Goal: Transaction & Acquisition: Purchase product/service

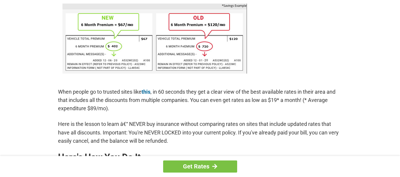
scroll to position [414, 0]
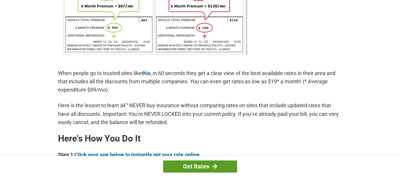
click at [219, 165] on link "Get Rates" at bounding box center [200, 167] width 74 height 12
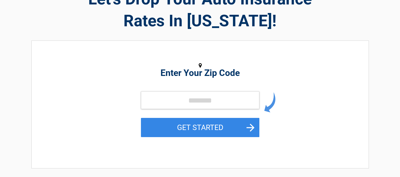
scroll to position [59, 0]
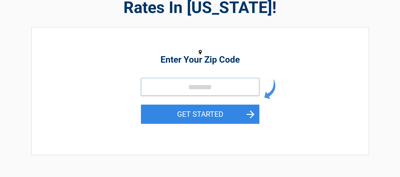
click at [202, 86] on input "tel" at bounding box center [200, 87] width 118 height 18
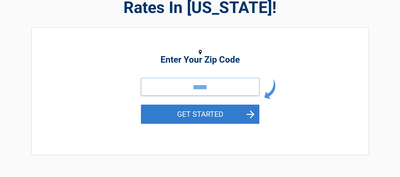
type input "*****"
click at [247, 116] on button "GET STARTED" at bounding box center [200, 114] width 118 height 19
